Goal: Task Accomplishment & Management: Manage account settings

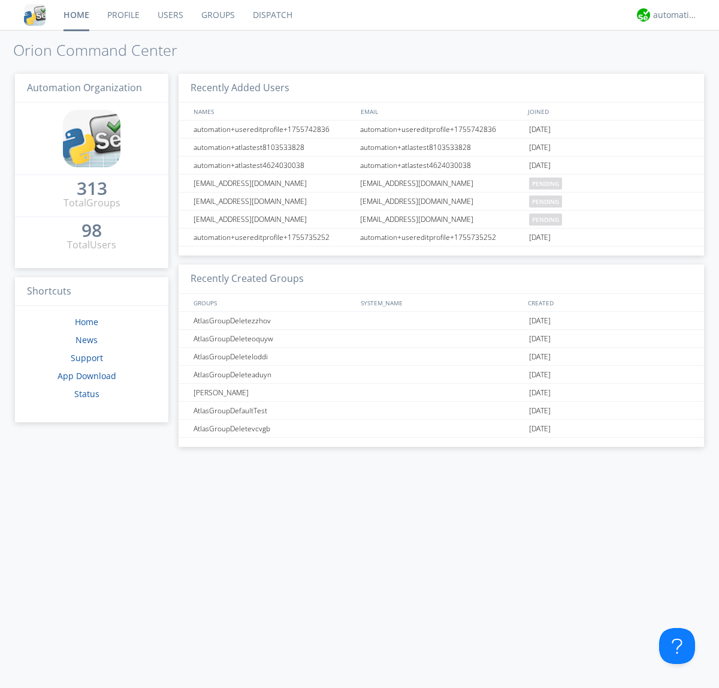
click at [170, 15] on link "Users" at bounding box center [171, 15] width 44 height 30
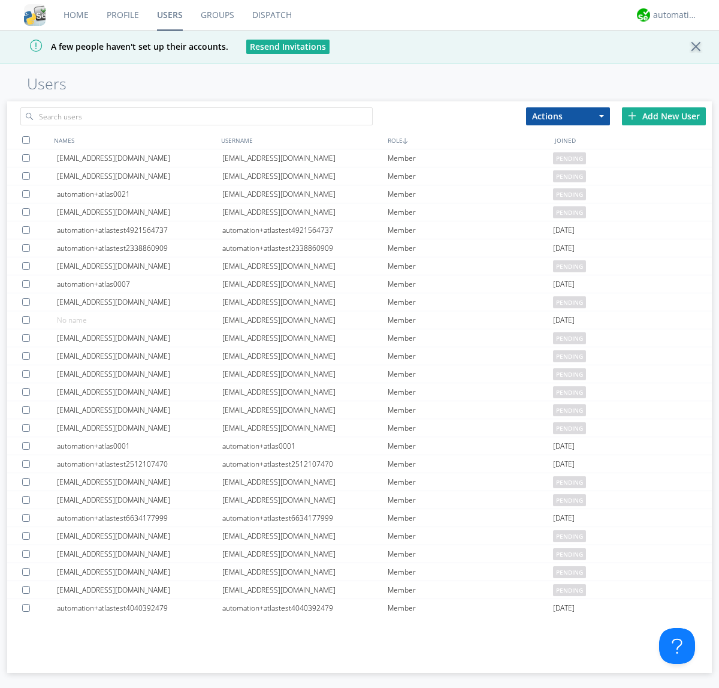
click at [664, 116] on div "Add New User" at bounding box center [664, 116] width 84 height 18
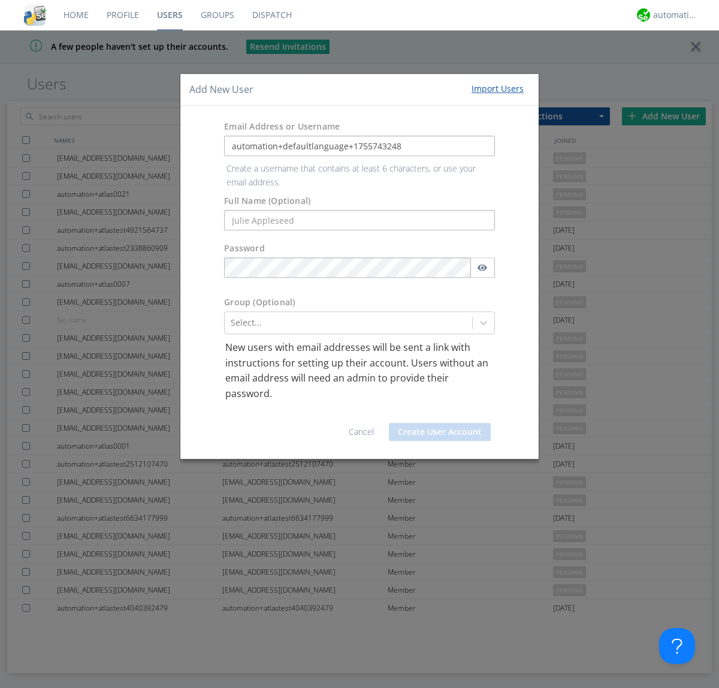
type input "automation+defaultlanguage+1755743248"
click at [440, 423] on button "Create User Account" at bounding box center [440, 432] width 102 height 18
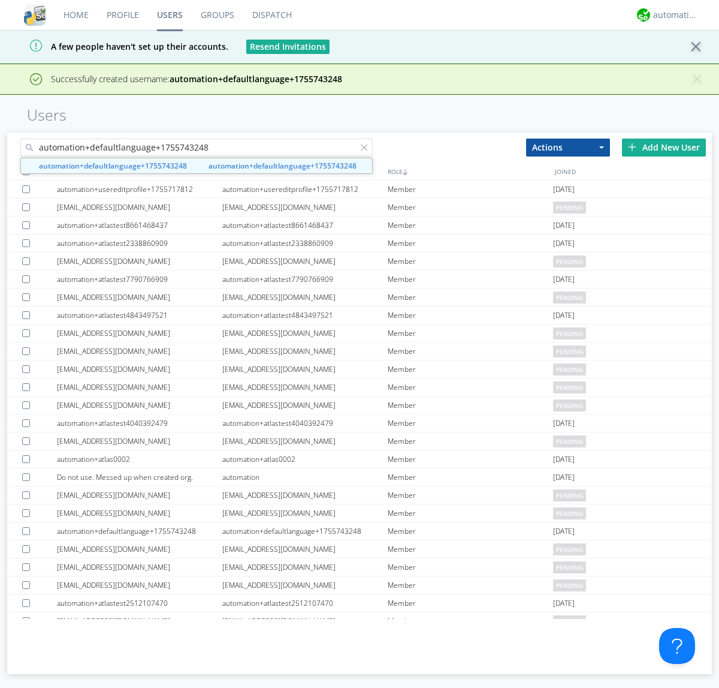
type input "automation+defaultlanguage+1755743248"
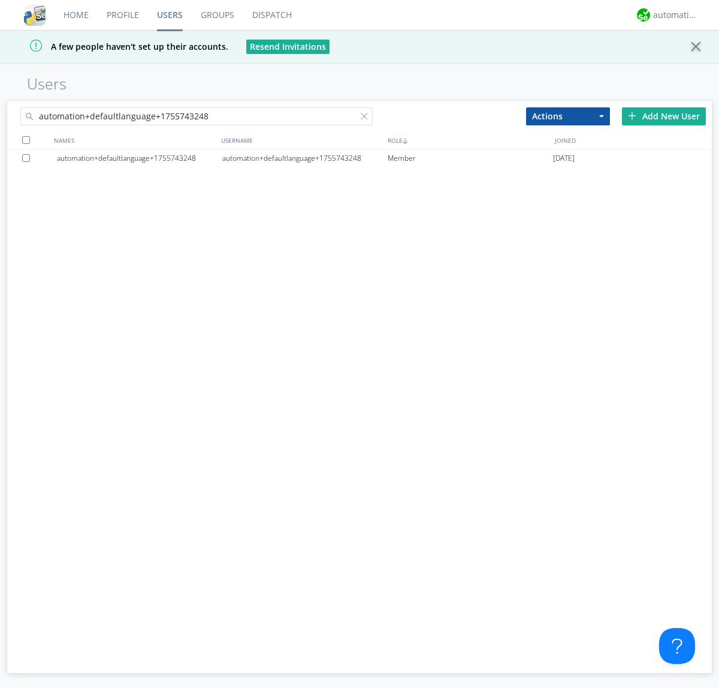
click at [304, 158] on div "automation+defaultlanguage+1755743248" at bounding box center [304, 158] width 165 height 18
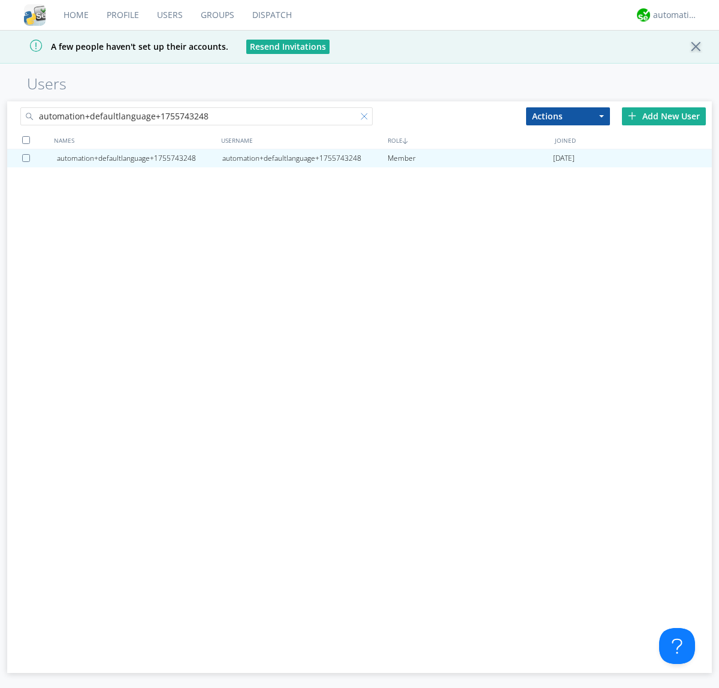
click at [361, 118] on div at bounding box center [367, 119] width 12 height 12
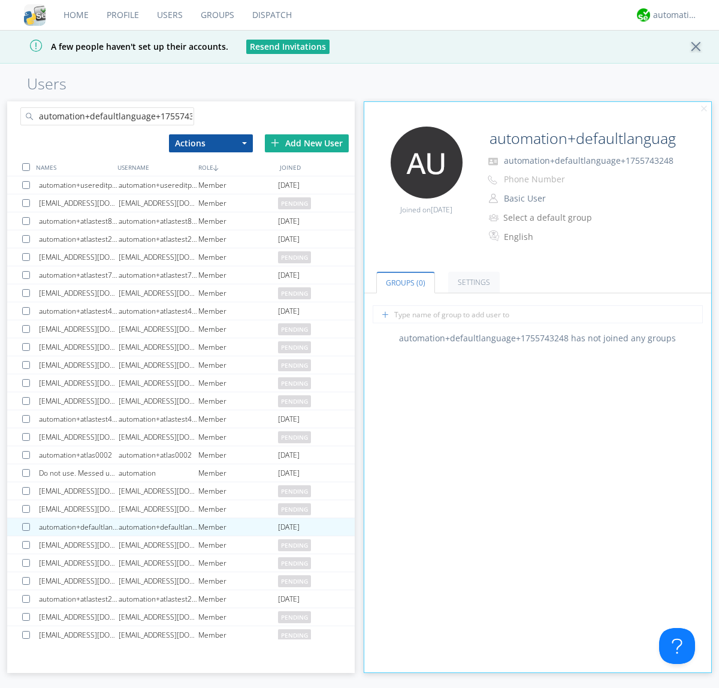
scroll to position [0, 13]
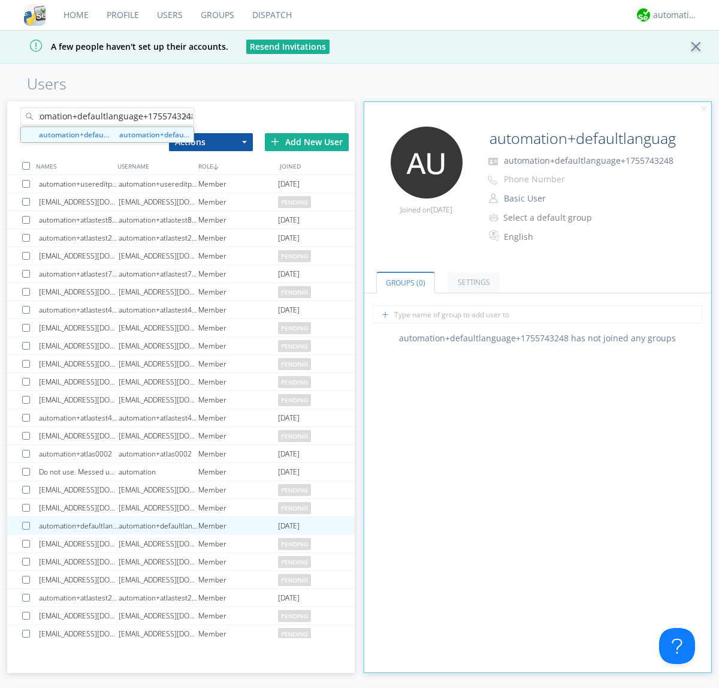
type input "automation+defaultlanguage+1755743248"
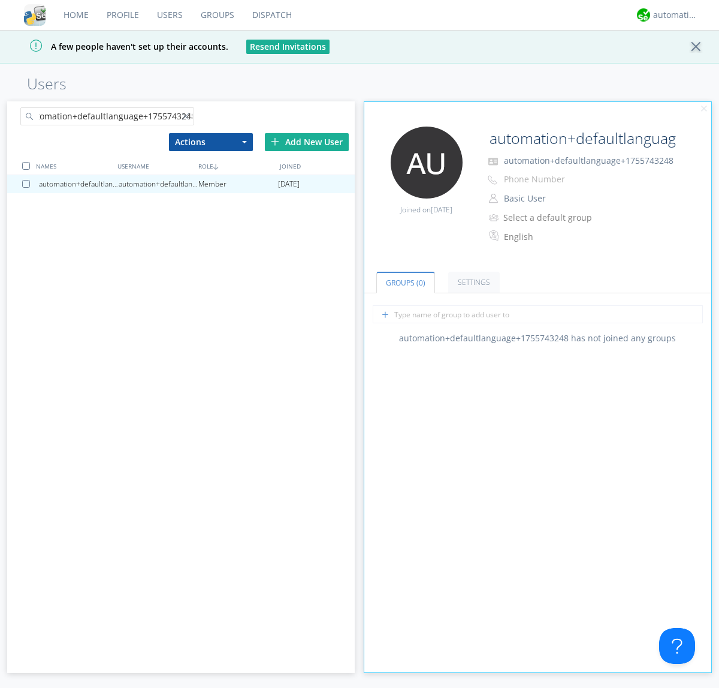
click at [28, 183] on div at bounding box center [28, 184] width 12 height 8
click at [210, 141] on button "Actions" at bounding box center [211, 142] width 84 height 18
click at [0, 0] on link "Delete User" at bounding box center [0, 0] width 0 height 0
